Goal: Information Seeking & Learning: Learn about a topic

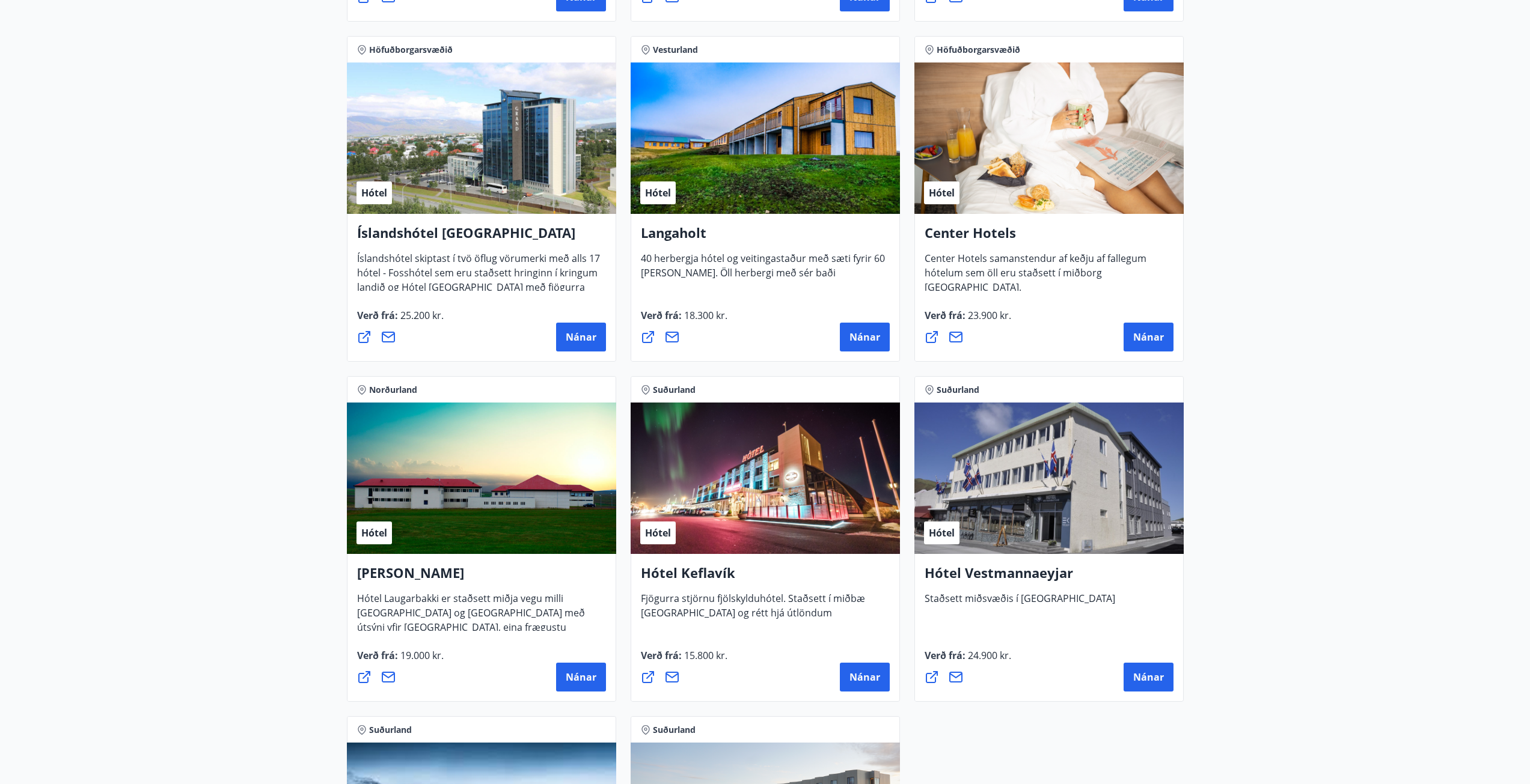
scroll to position [2584, 0]
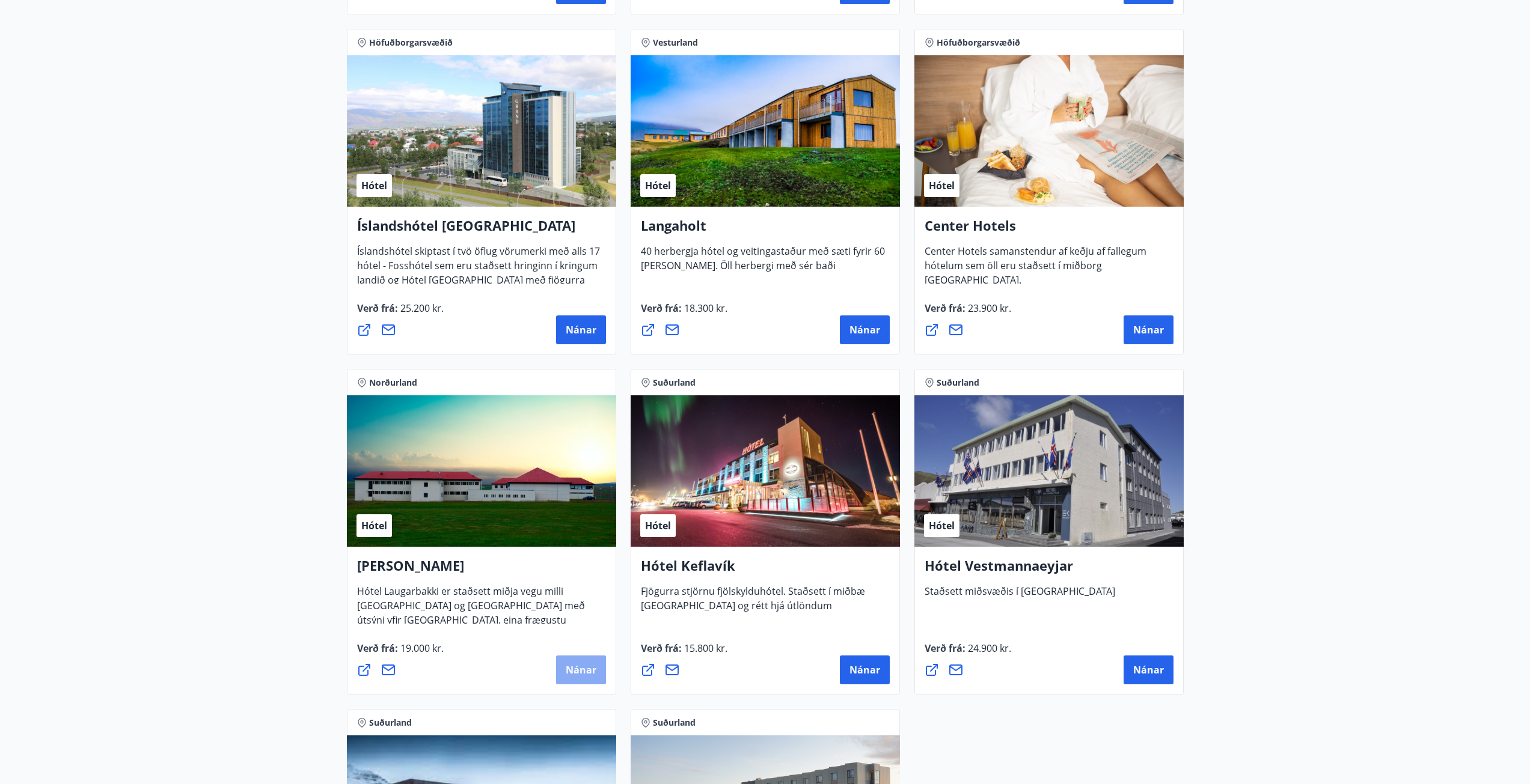
click at [569, 671] on span "Nánar" at bounding box center [581, 670] width 30 height 13
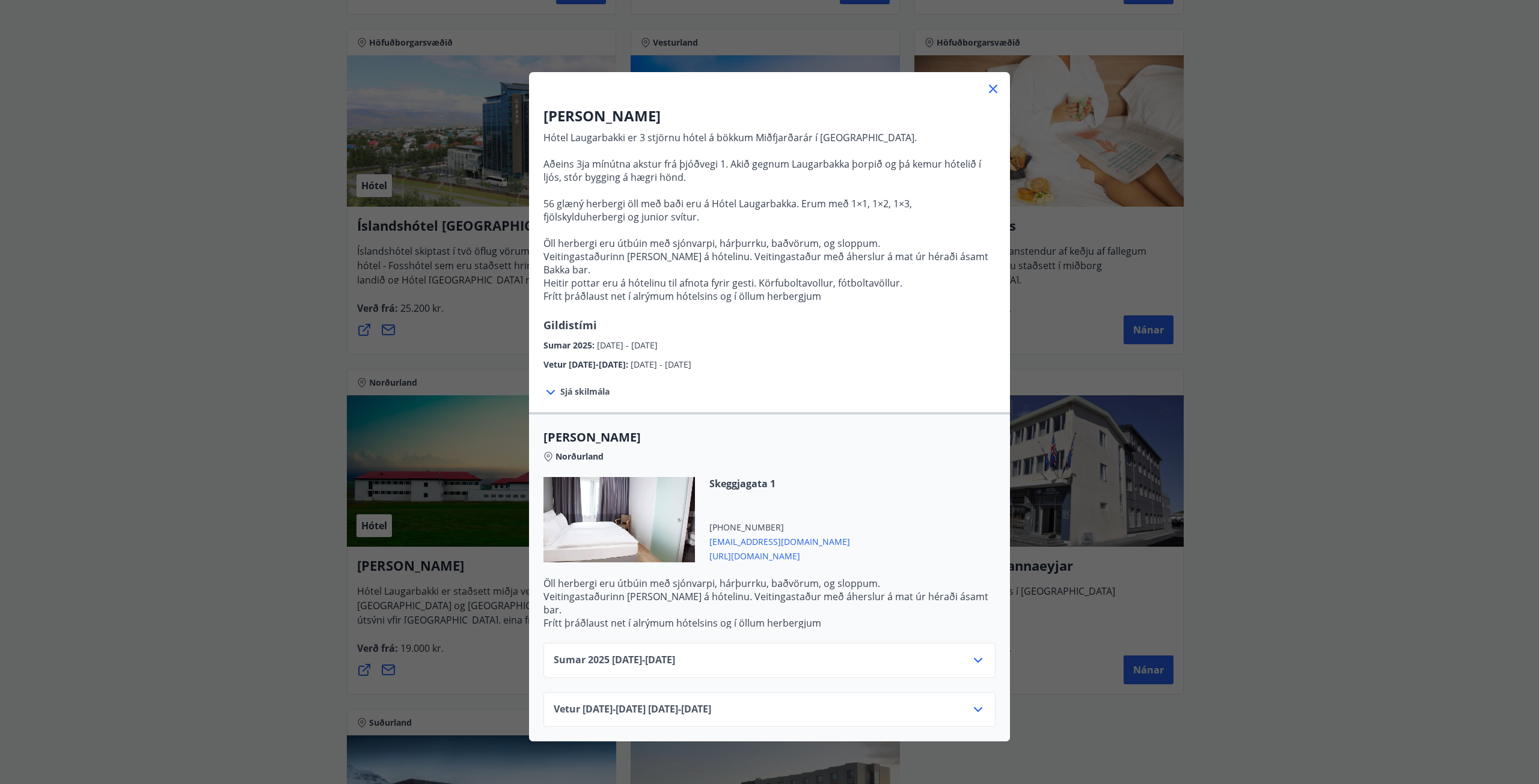
click at [992, 89] on icon at bounding box center [993, 88] width 14 height 14
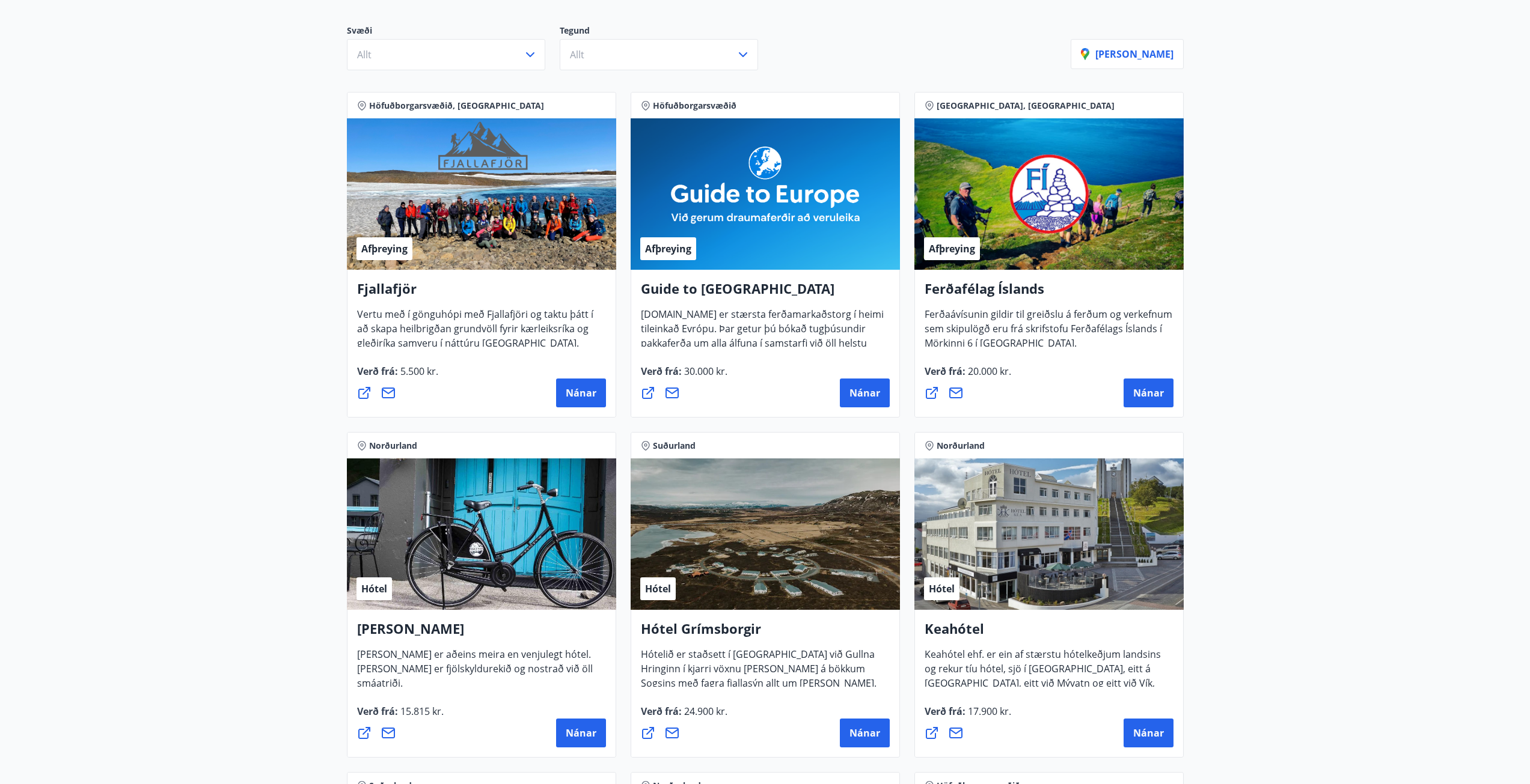
scroll to position [0, 0]
